Goal: Book appointment/travel/reservation

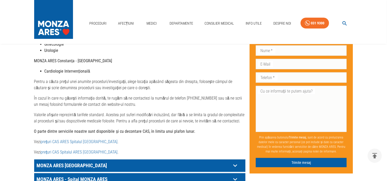
scroll to position [259, 0]
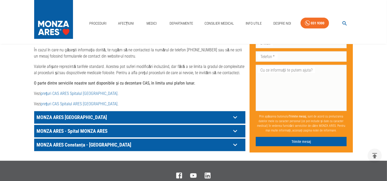
click at [75, 91] on link "prețuri CAS ARES Spitalul Monza" at bounding box center [79, 93] width 77 height 5
click at [72, 113] on p "MONZA ARES București" at bounding box center [133, 117] width 196 height 8
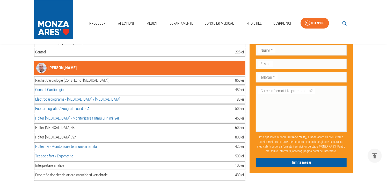
scroll to position [3730, 0]
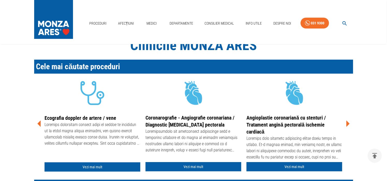
scroll to position [155, 0]
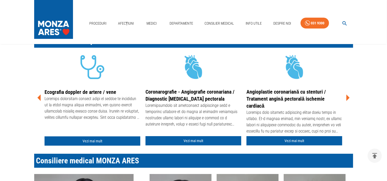
click at [348, 98] on icon at bounding box center [348, 97] width 3 height 6
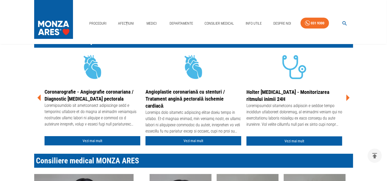
click at [348, 98] on icon at bounding box center [348, 97] width 3 height 6
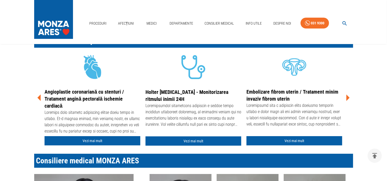
click at [348, 98] on icon at bounding box center [348, 97] width 3 height 6
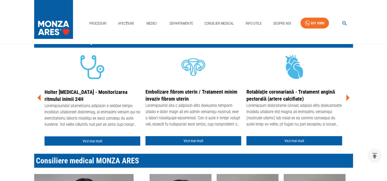
click at [348, 98] on icon at bounding box center [348, 97] width 3 height 6
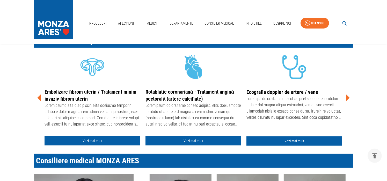
click at [348, 98] on icon at bounding box center [348, 97] width 3 height 6
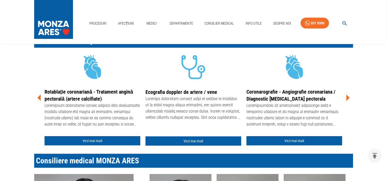
click at [348, 98] on icon at bounding box center [348, 97] width 3 height 6
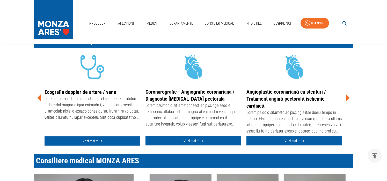
click at [348, 98] on icon at bounding box center [348, 97] width 3 height 6
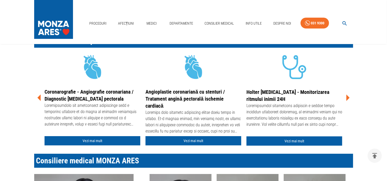
click at [348, 98] on icon at bounding box center [348, 97] width 3 height 6
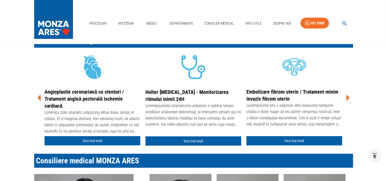
click at [348, 98] on icon at bounding box center [348, 97] width 3 height 6
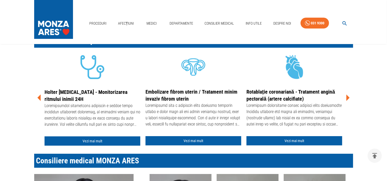
click at [348, 98] on icon at bounding box center [348, 97] width 3 height 6
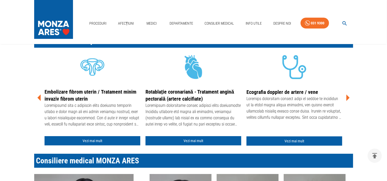
click at [348, 98] on icon at bounding box center [348, 97] width 3 height 6
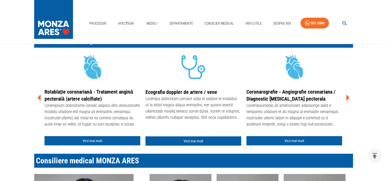
click at [348, 98] on icon at bounding box center [348, 97] width 3 height 6
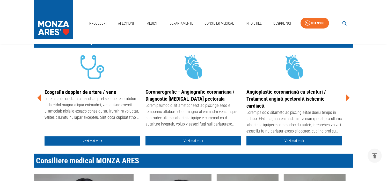
click at [348, 98] on icon at bounding box center [348, 97] width 3 height 6
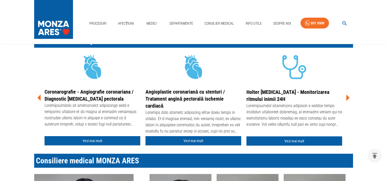
click at [348, 98] on icon at bounding box center [348, 97] width 3 height 6
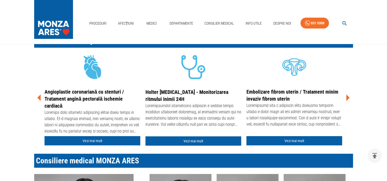
click at [348, 98] on icon at bounding box center [348, 97] width 3 height 6
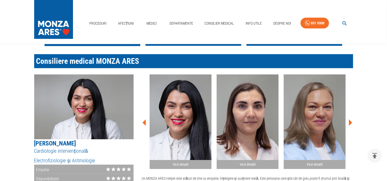
scroll to position [259, 0]
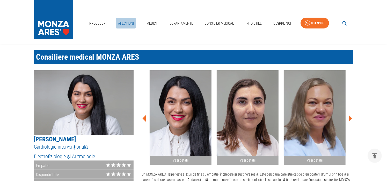
click at [128, 25] on link "Afecțiuni" at bounding box center [126, 23] width 20 height 11
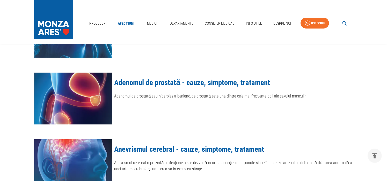
scroll to position [78, 0]
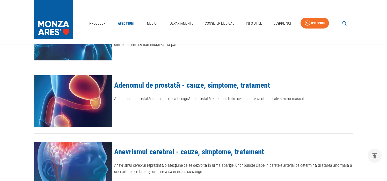
click at [148, 85] on link "Adenomul de prostată - cauze, simptome, tratament" at bounding box center [192, 85] width 156 height 9
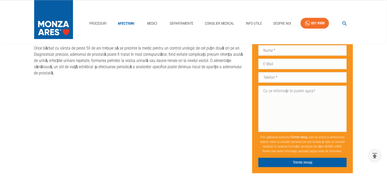
scroll to position [935, 0]
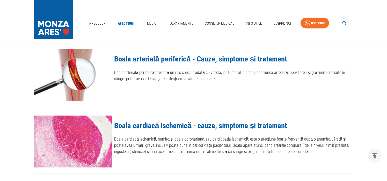
scroll to position [688, 0]
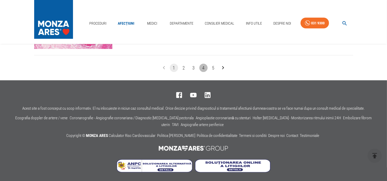
click at [202, 66] on button "4" at bounding box center [203, 68] width 8 height 8
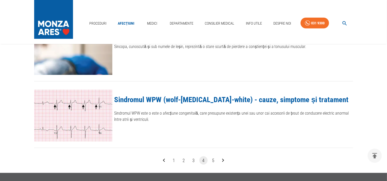
scroll to position [622, 0]
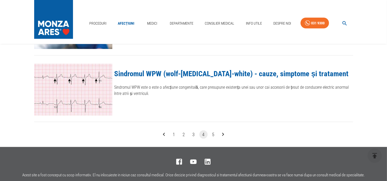
click at [192, 133] on button "3" at bounding box center [194, 134] width 8 height 8
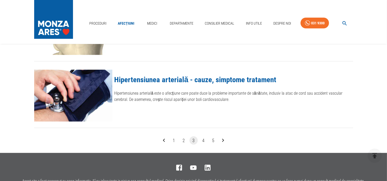
scroll to position [622, 0]
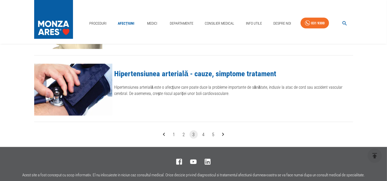
click at [205, 131] on button "4" at bounding box center [203, 134] width 8 height 8
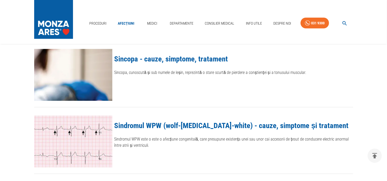
scroll to position [648, 0]
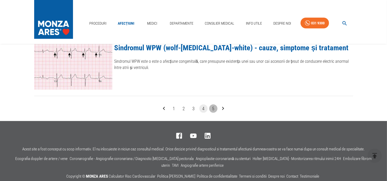
click at [213, 108] on button "5" at bounding box center [213, 108] width 8 height 8
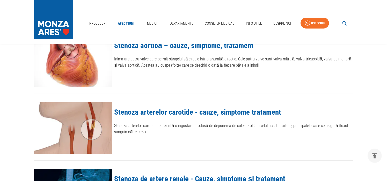
scroll to position [52, 0]
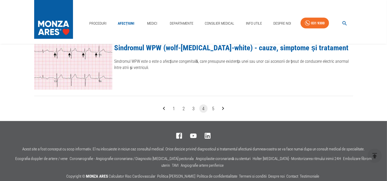
scroll to position [622, 0]
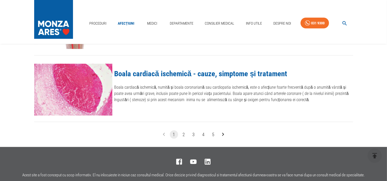
scroll to position [688, 0]
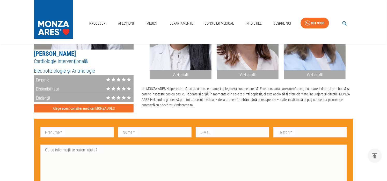
scroll to position [363, 0]
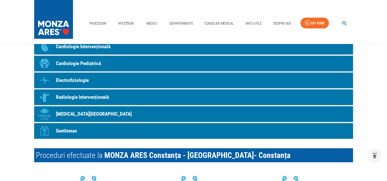
scroll to position [440, 0]
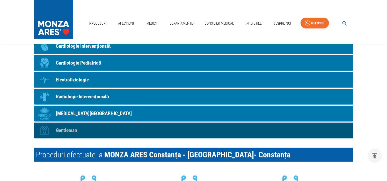
click at [76, 127] on p "Gentleman" at bounding box center [66, 131] width 21 height 8
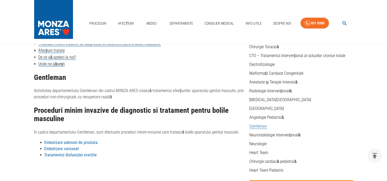
scroll to position [104, 0]
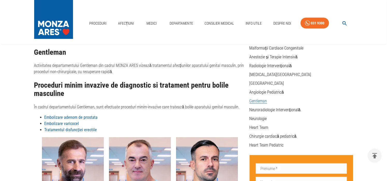
click at [88, 117] on strong "Embolizare adenom de prostata" at bounding box center [71, 117] width 53 height 5
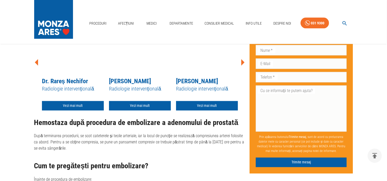
scroll to position [881, 0]
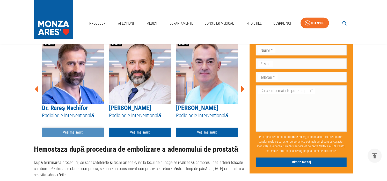
click at [67, 128] on link "Vezi mai mult" at bounding box center [73, 133] width 62 height 10
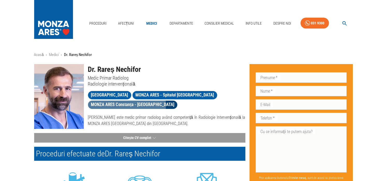
click at [120, 105] on span "MONZA ARES Constanța - [GEOGRAPHIC_DATA]" at bounding box center [133, 104] width 90 height 6
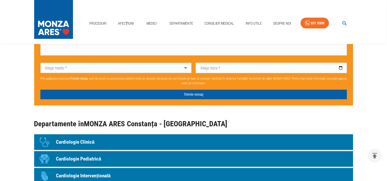
scroll to position [259, 0]
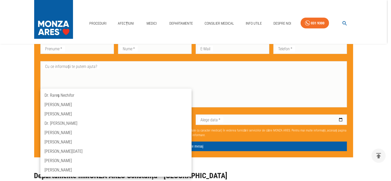
click at [65, 96] on li "Dr. Rareș Nechifor" at bounding box center [115, 95] width 151 height 9
type input "dr-rares-nechifor"
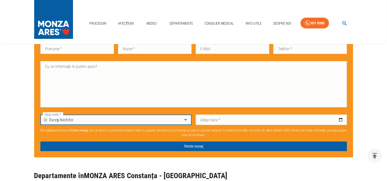
scroll to position [311, 0]
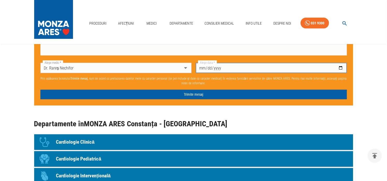
click at [340, 63] on input "Alege data   *" at bounding box center [271, 68] width 151 height 10
type input "[DATE]"
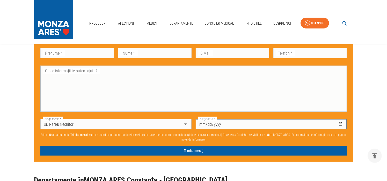
scroll to position [285, 0]
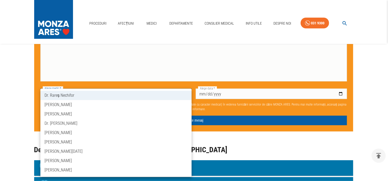
click at [227, 132] on div at bounding box center [195, 90] width 391 height 181
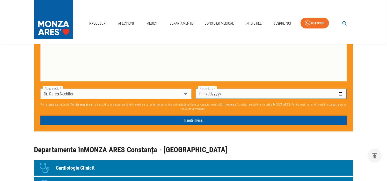
click at [339, 89] on input "[DATE]" at bounding box center [271, 94] width 151 height 10
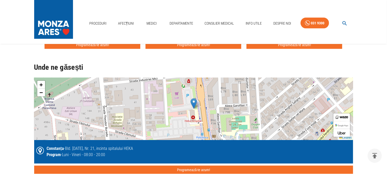
scroll to position [803, 0]
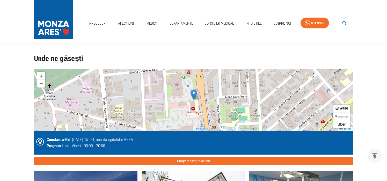
click at [184, 115] on div "+ − Leaflet" at bounding box center [193, 100] width 319 height 62
click at [193, 108] on div "+ − Leaflet" at bounding box center [193, 100] width 319 height 62
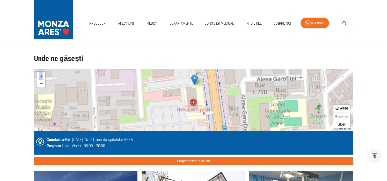
click at [193, 108] on div "+ − Leaflet" at bounding box center [193, 100] width 319 height 62
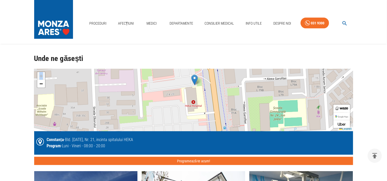
drag, startPoint x: 193, startPoint y: 108, endPoint x: 233, endPoint y: 107, distance: 40.2
click at [233, 107] on div "+ − Leaflet" at bounding box center [193, 100] width 319 height 62
click at [195, 90] on div "+ − Leaflet" at bounding box center [193, 100] width 319 height 62
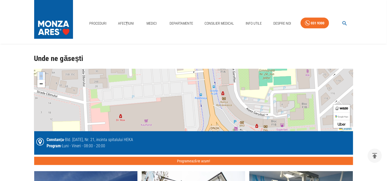
drag, startPoint x: 195, startPoint y: 90, endPoint x: 212, endPoint y: 64, distance: 31.0
click at [212, 69] on div "+ − Leaflet" at bounding box center [193, 100] width 319 height 62
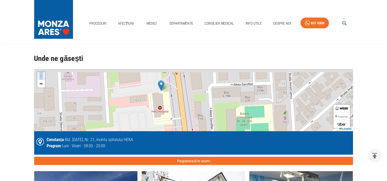
drag, startPoint x: 170, startPoint y: 84, endPoint x: 148, endPoint y: 133, distance: 53.1
click at [148, 133] on div "+ − Leaflet Constanța - Bld. [DATE], Nr. 21, incinta spitalului HEKA Program - …" at bounding box center [193, 117] width 319 height 96
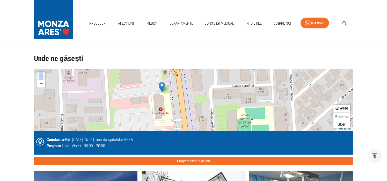
click at [343, 107] on img at bounding box center [341, 108] width 13 height 3
